Goal: Task Accomplishment & Management: Manage account settings

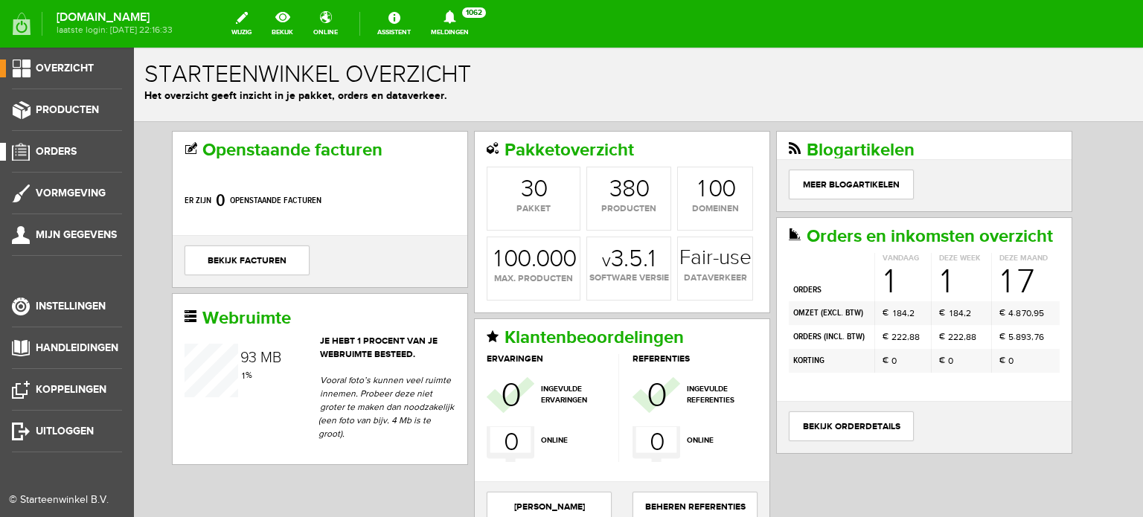
click at [68, 151] on span "Orders" at bounding box center [56, 151] width 41 height 13
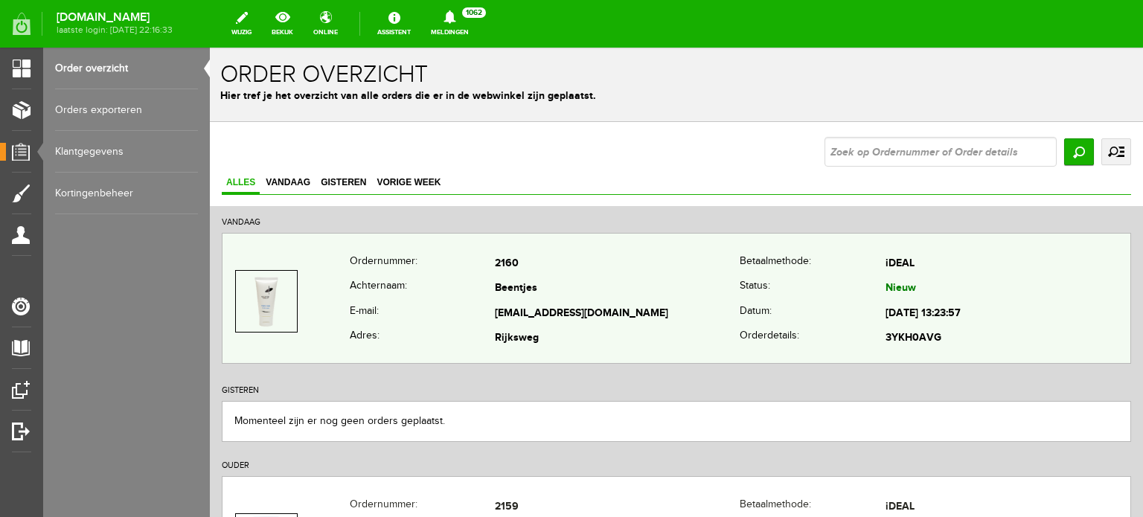
click at [527, 286] on td "Beentjes" at bounding box center [617, 289] width 245 height 25
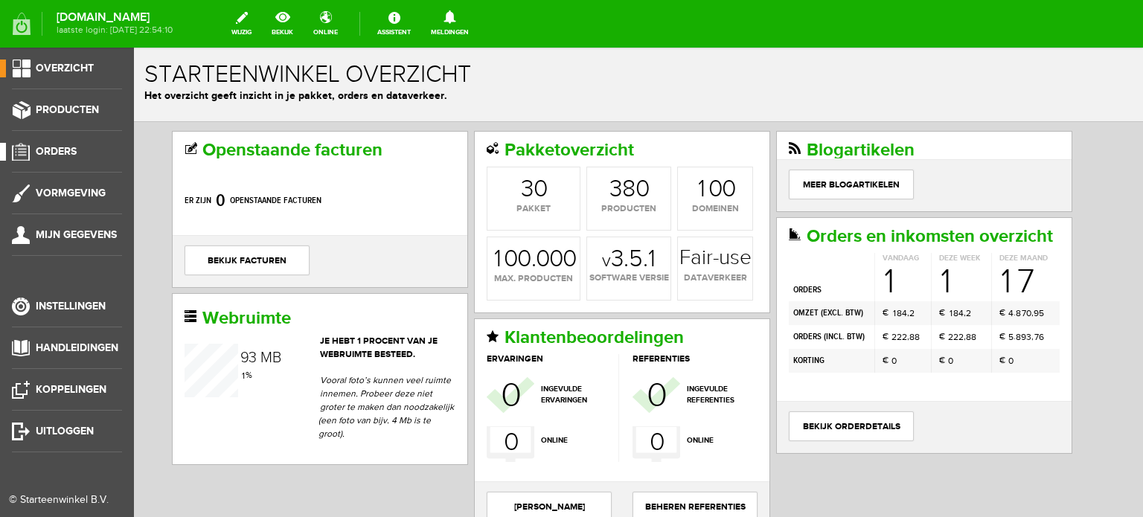
click at [71, 153] on span "Orders" at bounding box center [56, 151] width 41 height 13
click at [81, 301] on span "Instellingen" at bounding box center [71, 306] width 70 height 13
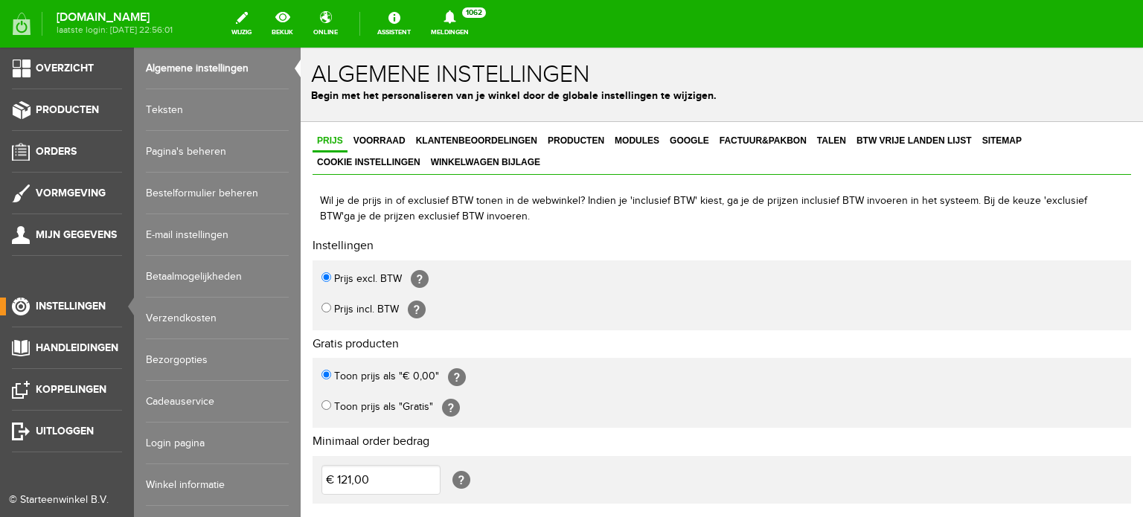
click at [170, 439] on link "Login pagina" at bounding box center [217, 444] width 143 height 42
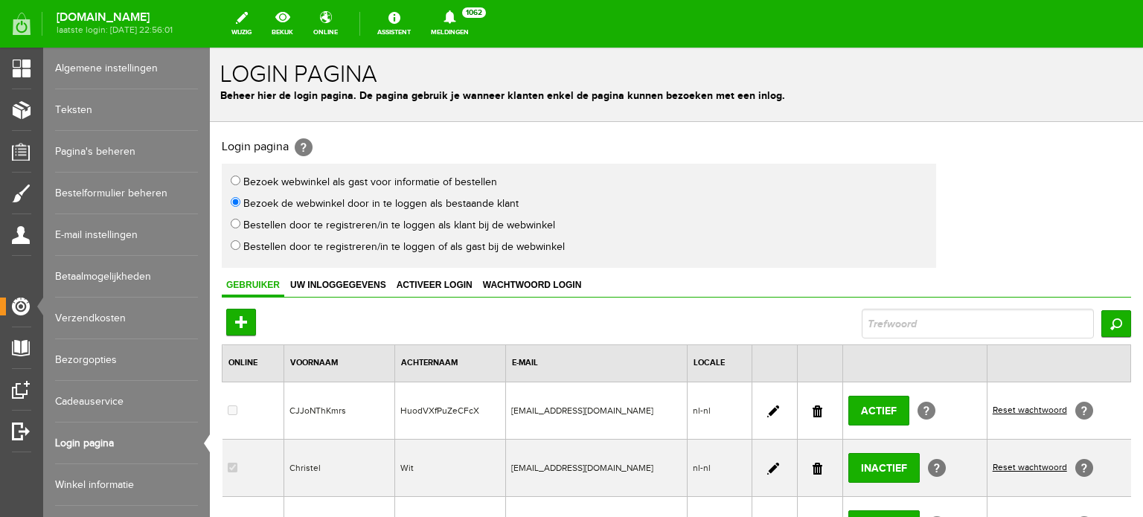
click at [812, 405] on link at bounding box center [817, 411] width 10 height 12
